Goal: Contribute content: Contribute content

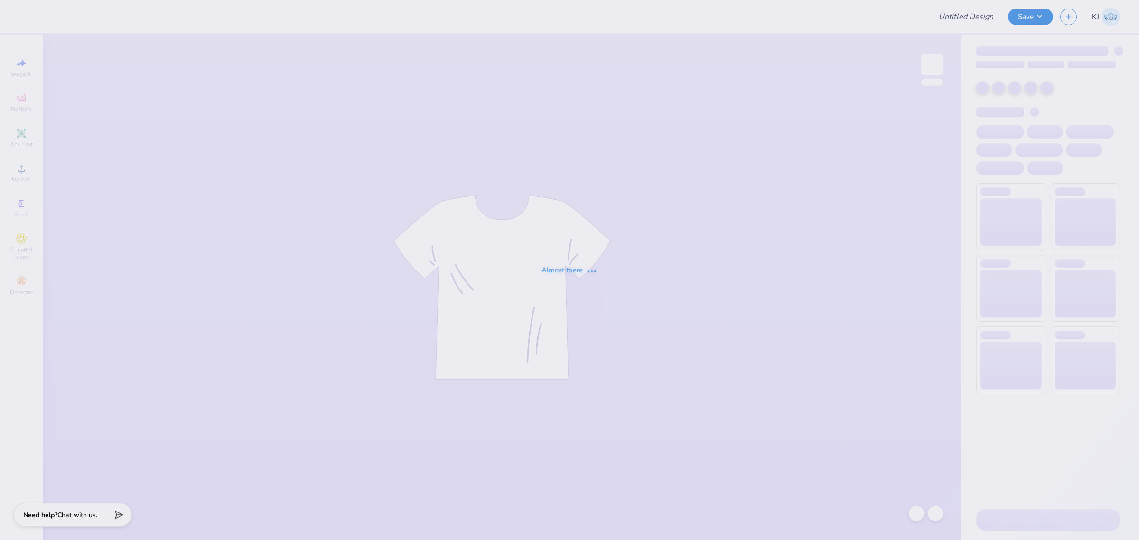
type input "logos"
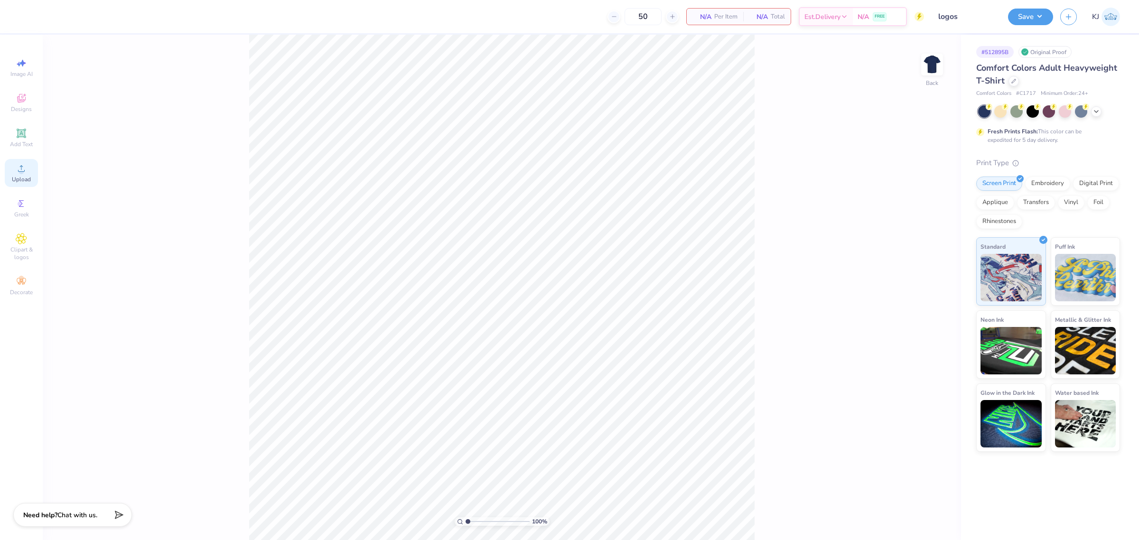
click at [10, 180] on div "Upload" at bounding box center [21, 173] width 33 height 28
click at [924, 241] on input "14.17" at bounding box center [926, 243] width 34 height 13
type input "5.00"
type input "5.12"
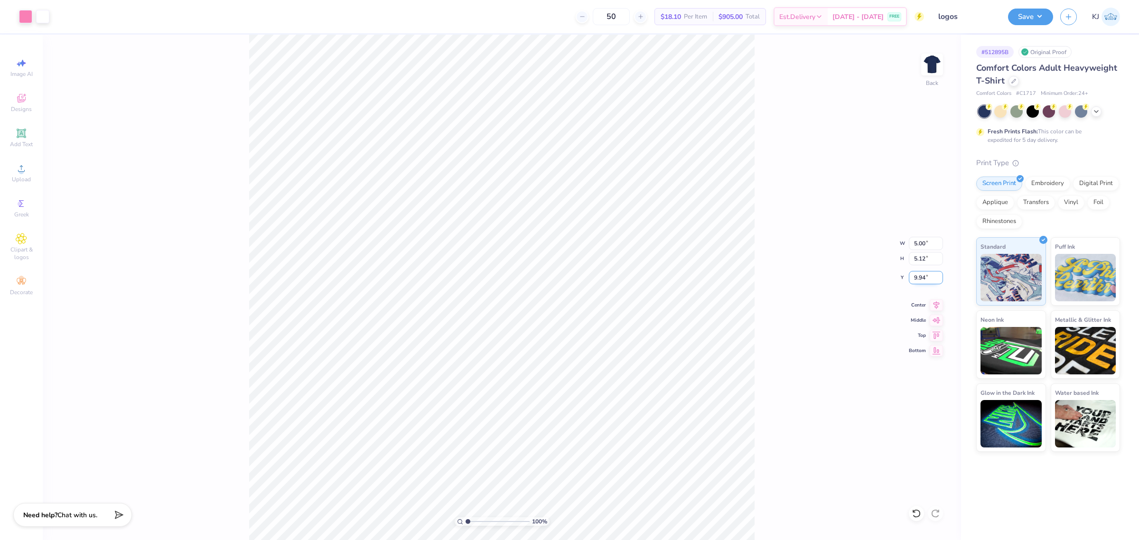
click at [921, 274] on input "9.94" at bounding box center [926, 277] width 34 height 13
type input "3.00"
click at [9, 179] on div "Upload" at bounding box center [21, 173] width 33 height 28
type input "1.64913373384293"
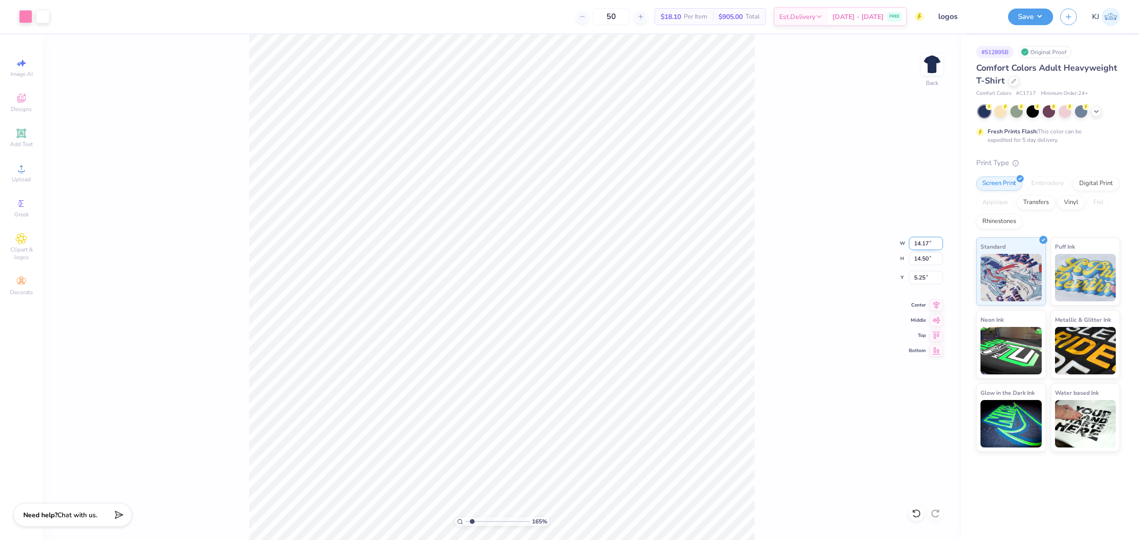
click at [919, 243] on input "14.17" at bounding box center [926, 243] width 34 height 13
type input "5"
type input "1.64913373384293"
type input "5.00"
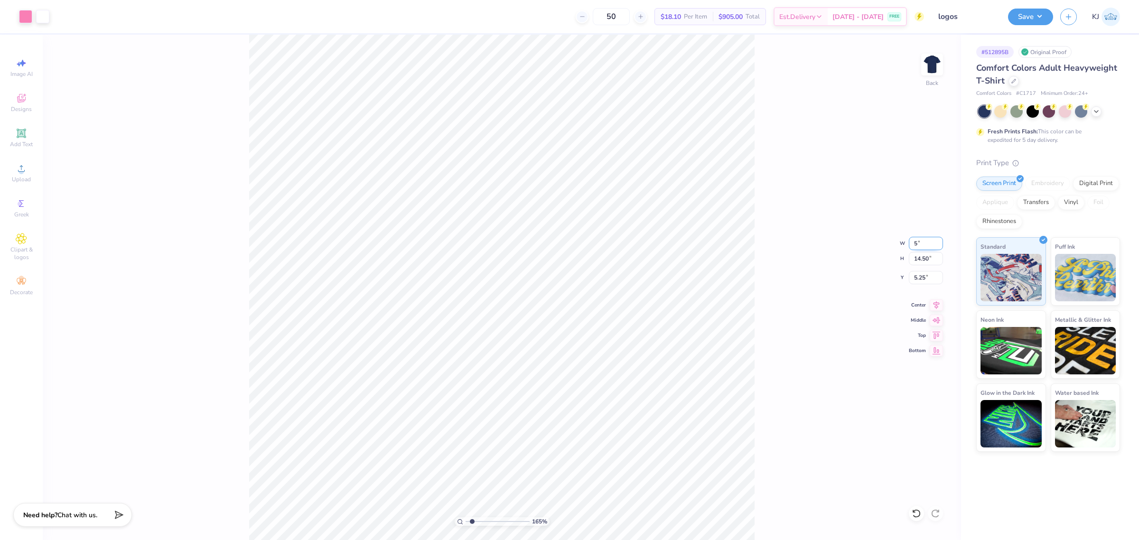
type input "5.12"
type input "9.94"
click at [777, 337] on div "165 % Back W 5.00 5.00 " H 5.12 5.12 " Y 9.94 9.94 " Center Middle Top Bottom" at bounding box center [502, 288] width 919 height 506
type input "1"
click at [916, 279] on input "4.17" at bounding box center [926, 277] width 34 height 13
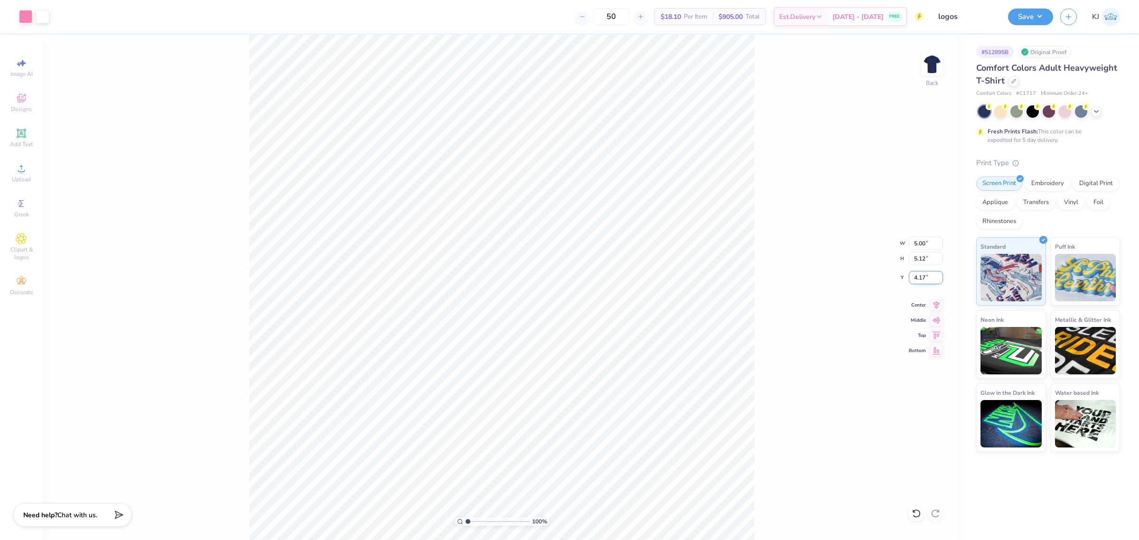
click at [916, 279] on input "4.17" at bounding box center [926, 277] width 34 height 13
type input "3"
type input "1"
type input "3.00"
click at [939, 65] on img at bounding box center [932, 65] width 38 height 38
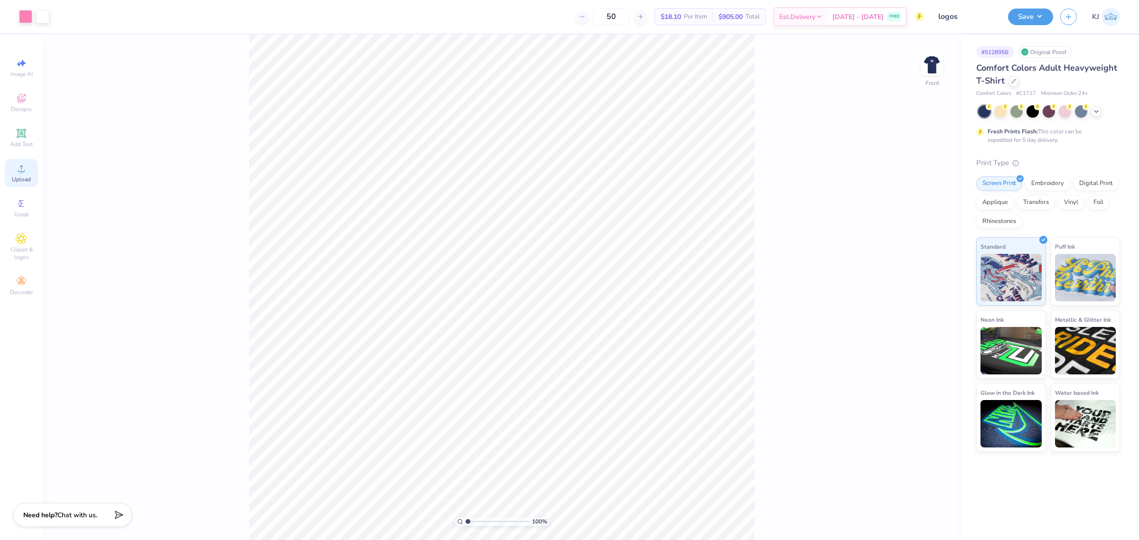
click at [18, 170] on icon at bounding box center [21, 168] width 7 height 7
type input "1"
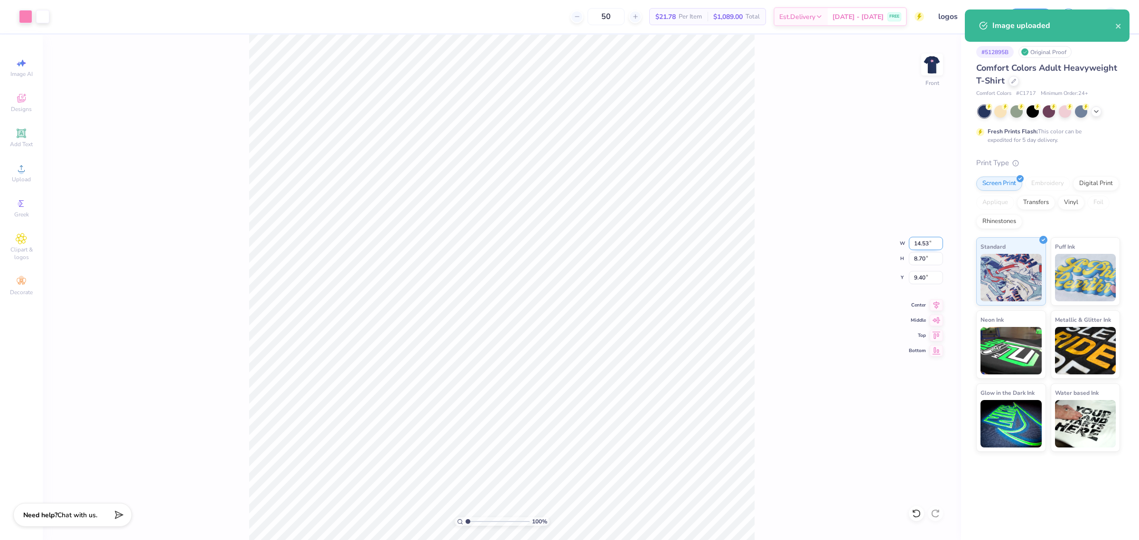
click at [917, 245] on input "14.53" at bounding box center [926, 243] width 34 height 13
type input "11"
type input "1"
type input "11.00"
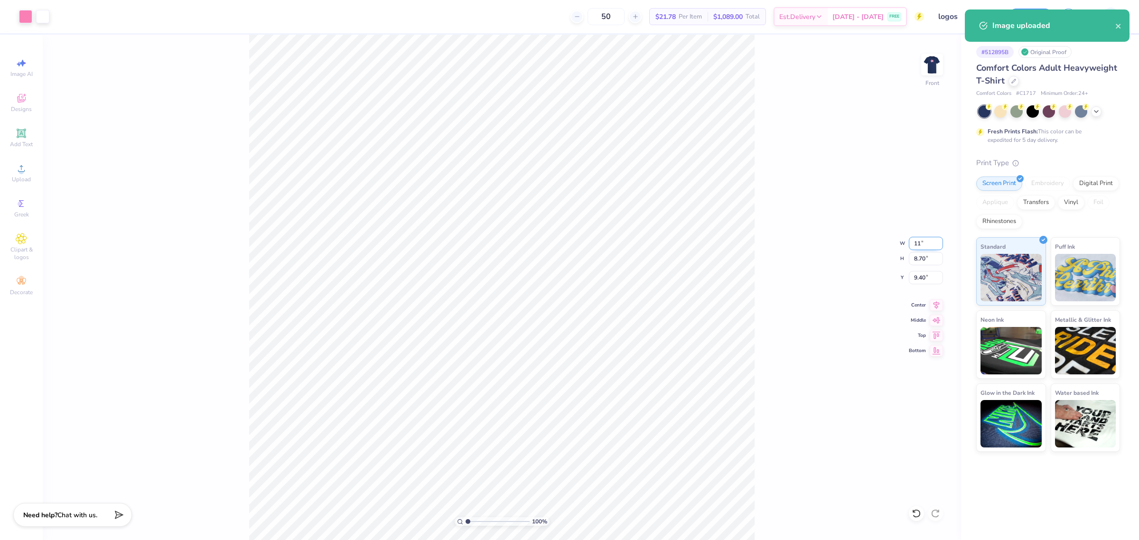
type input "6.59"
click at [919, 281] on input "10.46" at bounding box center [926, 277] width 34 height 13
type input "3"
type input "1"
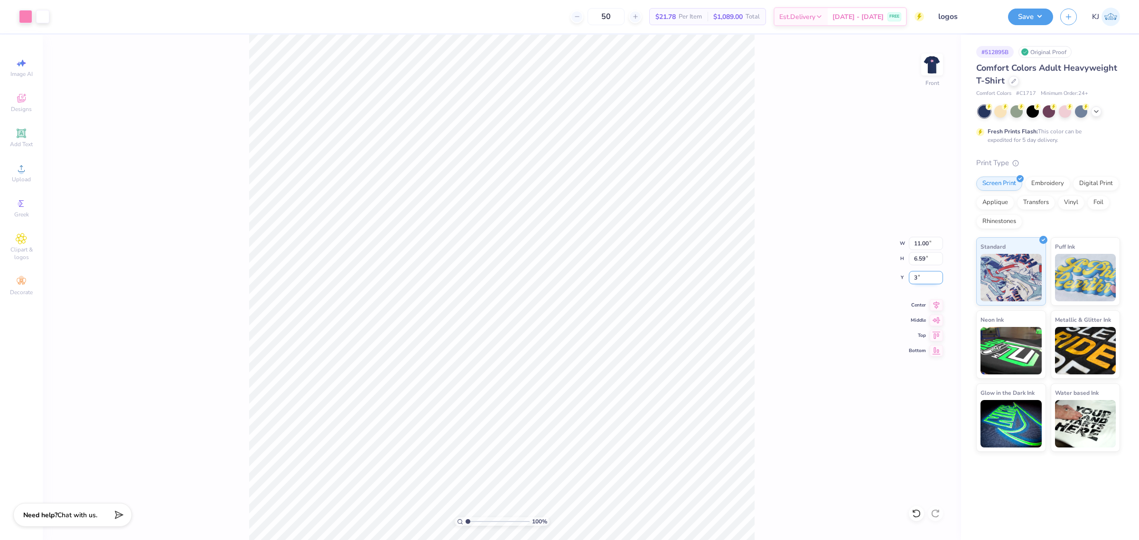
type input "3.00"
click at [762, 257] on div "100 % Front W 11.00 11.00 " H 6.59 6.59 " Y 3.00 3.00 " Center Middle Top Bottom" at bounding box center [502, 288] width 919 height 506
click at [927, 59] on img at bounding box center [932, 65] width 38 height 38
drag, startPoint x: 1042, startPoint y: 20, endPoint x: 1042, endPoint y: 25, distance: 5.2
click at [1042, 19] on button "Save" at bounding box center [1030, 17] width 45 height 17
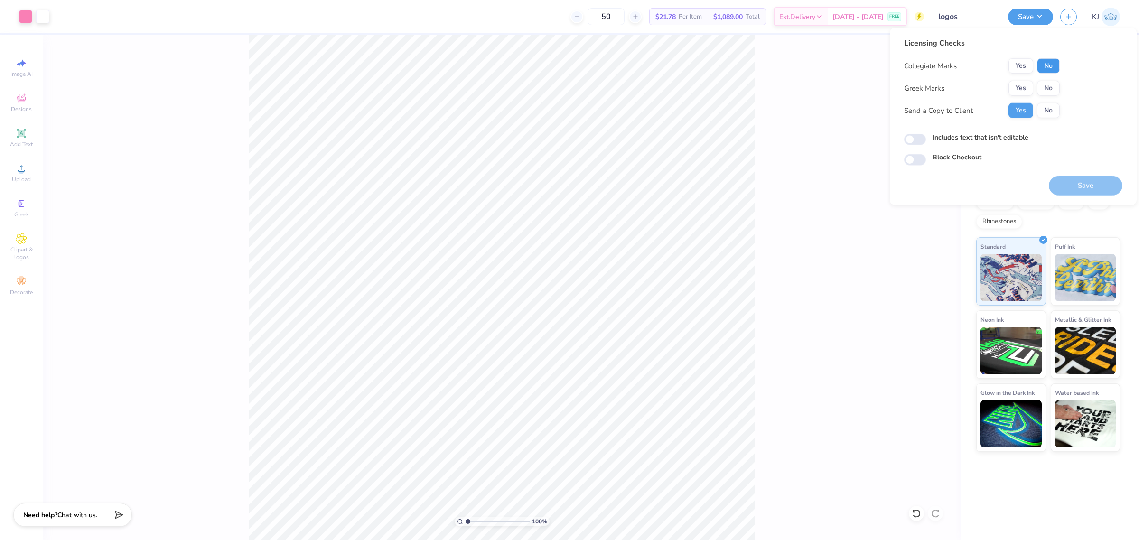
click at [1053, 62] on button "No" at bounding box center [1048, 65] width 23 height 15
click at [1044, 84] on button "No" at bounding box center [1048, 88] width 23 height 15
click at [1088, 181] on button "Save" at bounding box center [1086, 185] width 74 height 19
type input "1"
